Goal: Communication & Community: Answer question/provide support

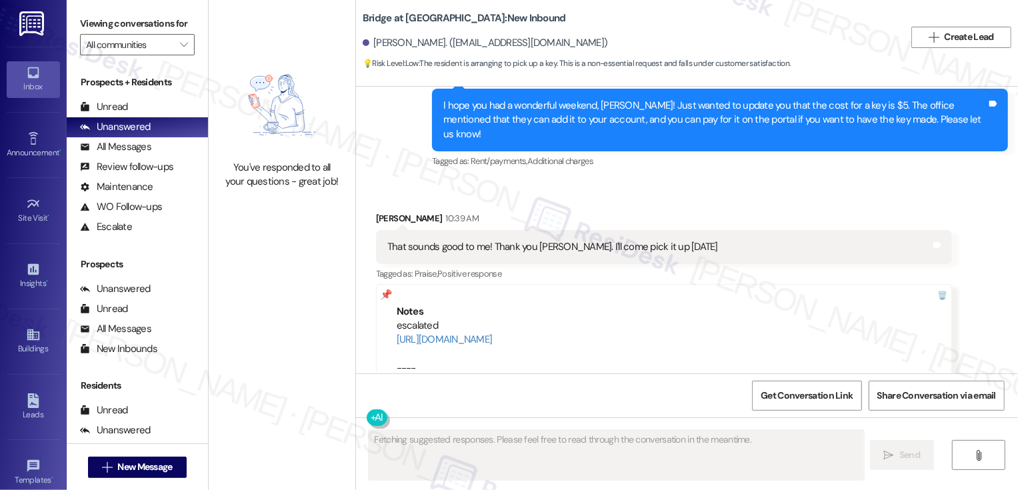
scroll to position [2718, 0]
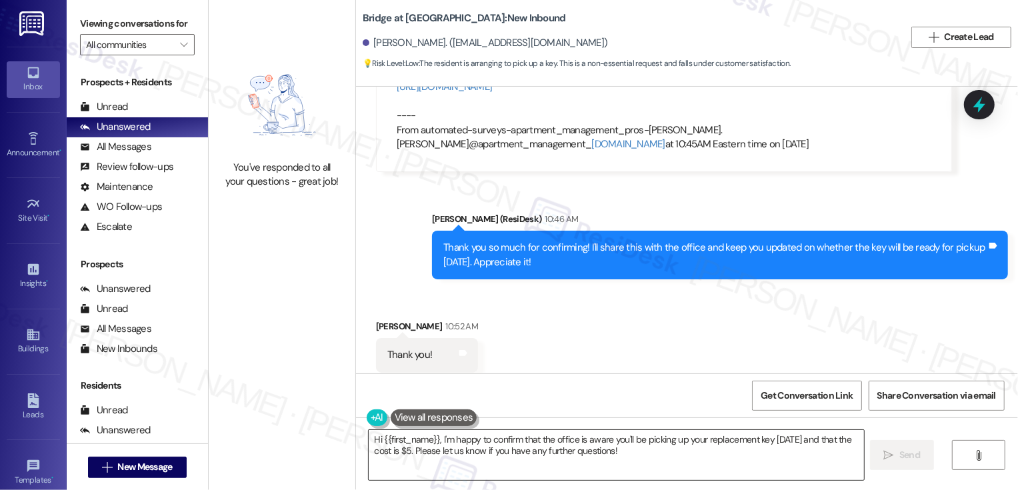
click at [596, 451] on textarea "Hi {{first_name}}, I'm happy to confirm that the office is aware you'll be pick…" at bounding box center [616, 455] width 495 height 50
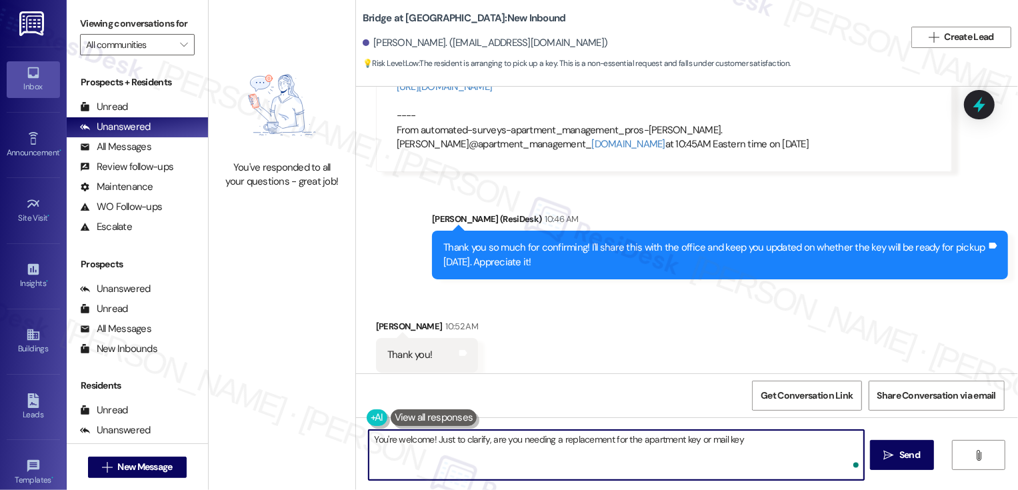
type textarea "You're welcome! Just to clarify, are you needing a replacement for the apartmen…"
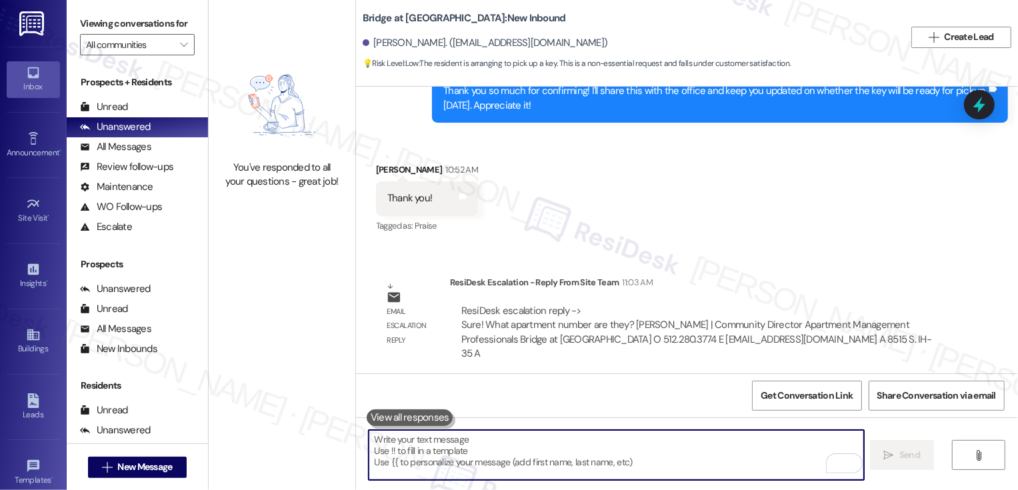
scroll to position [2961, 0]
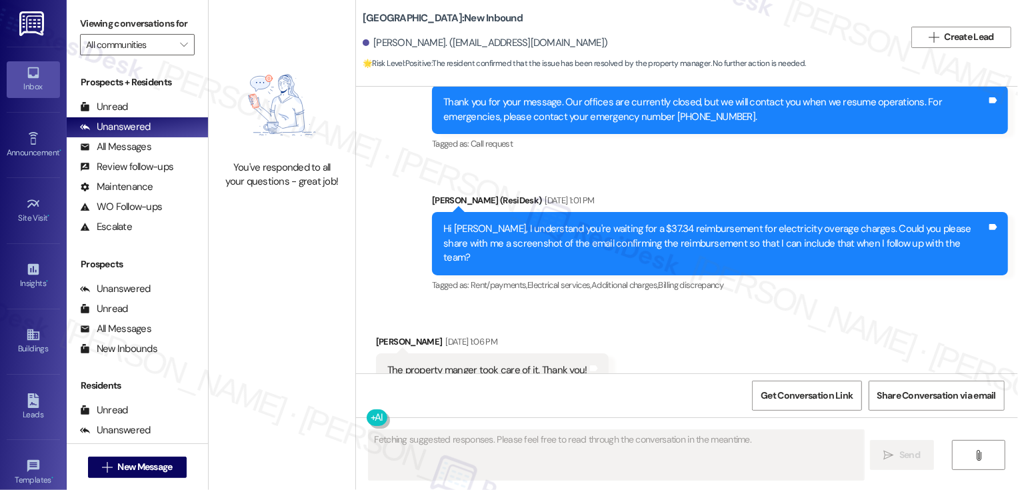
scroll to position [1503, 0]
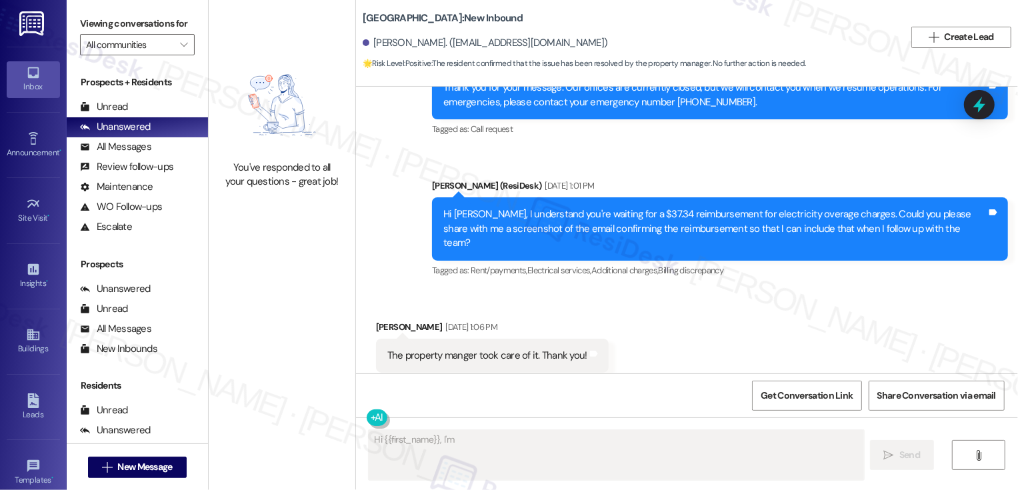
type textarea "Hi {{first_name}}, I'm"
